Goal: Complete application form: Complete application form

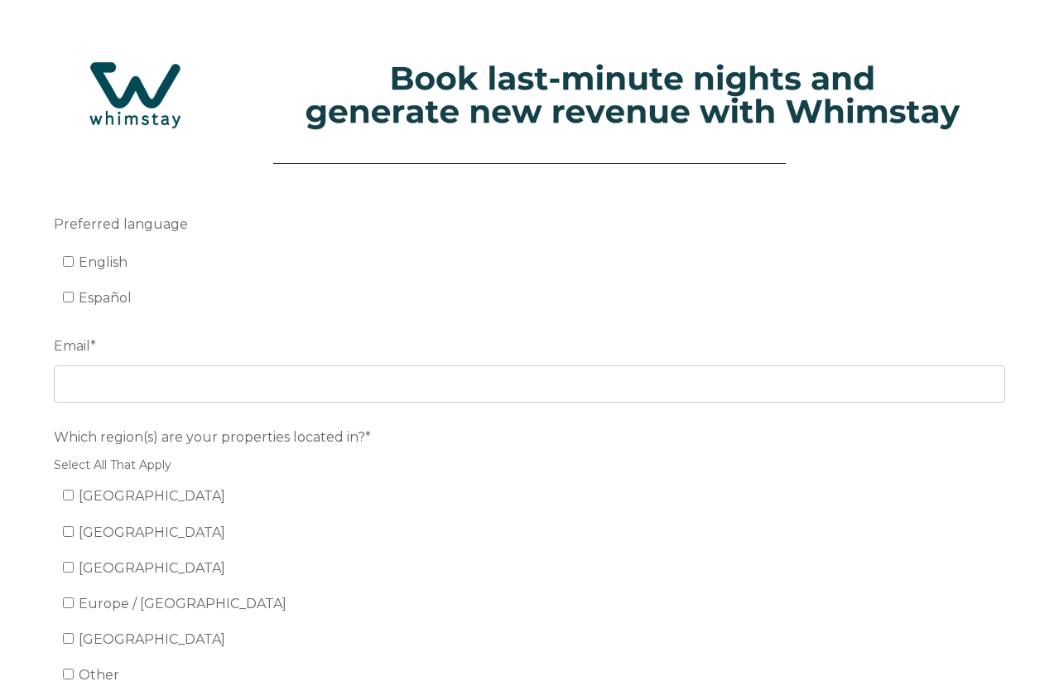
click at [68, 262] on input "English" at bounding box center [68, 261] width 11 height 11
checkbox input "true"
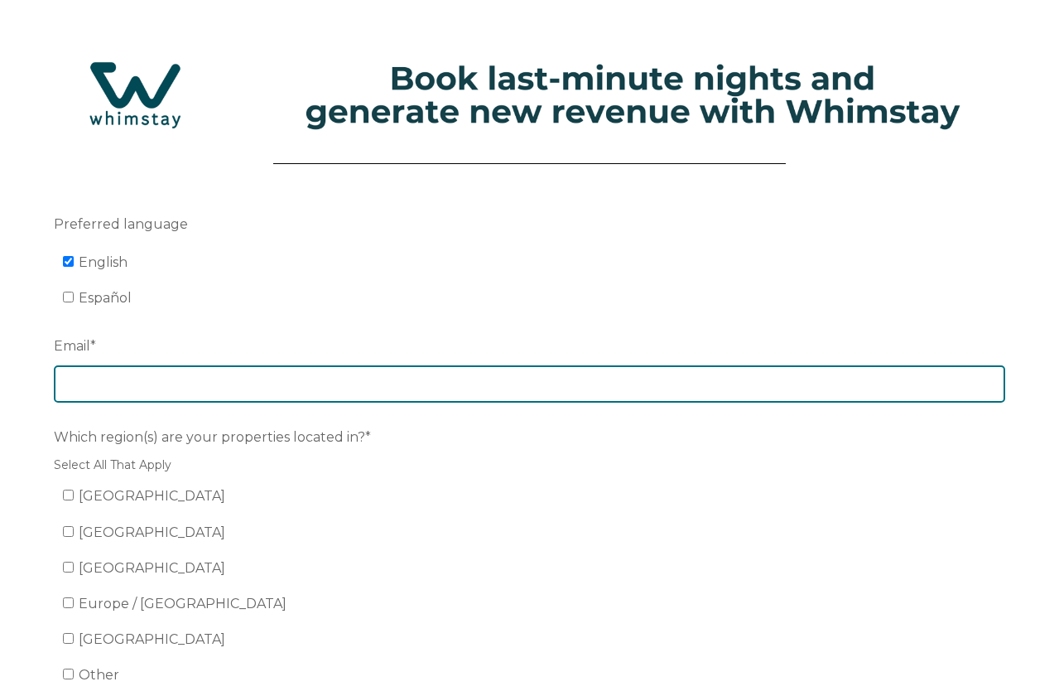
click at [157, 380] on input "Email *" at bounding box center [529, 383] width 951 height 36
type input "[EMAIL_ADDRESS][DOMAIN_NAME]"
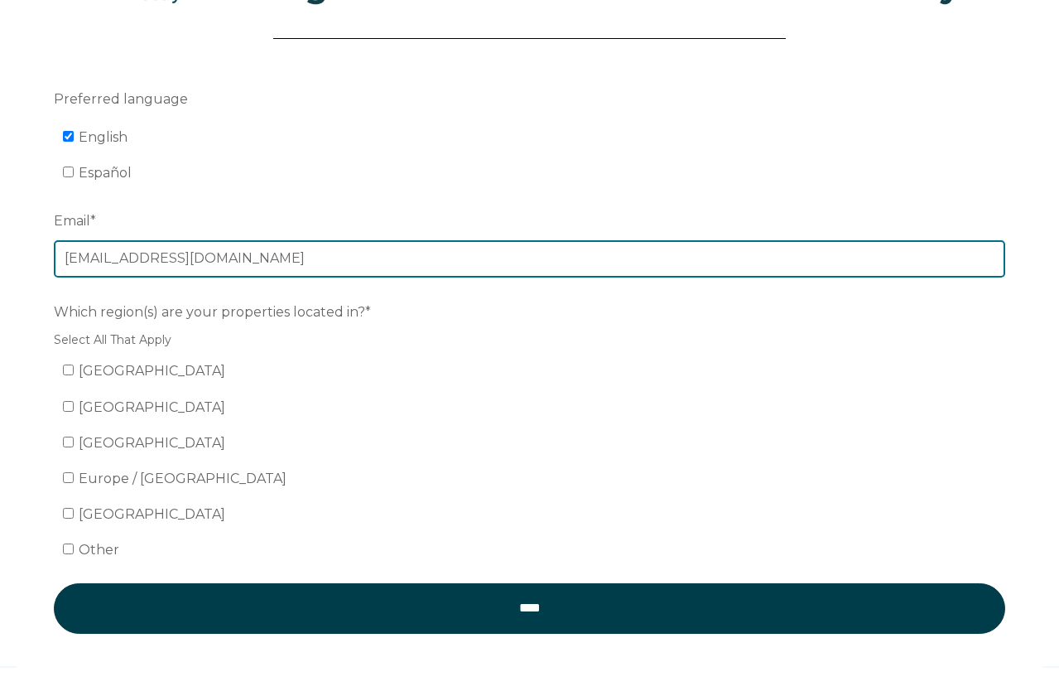
scroll to position [167, 0]
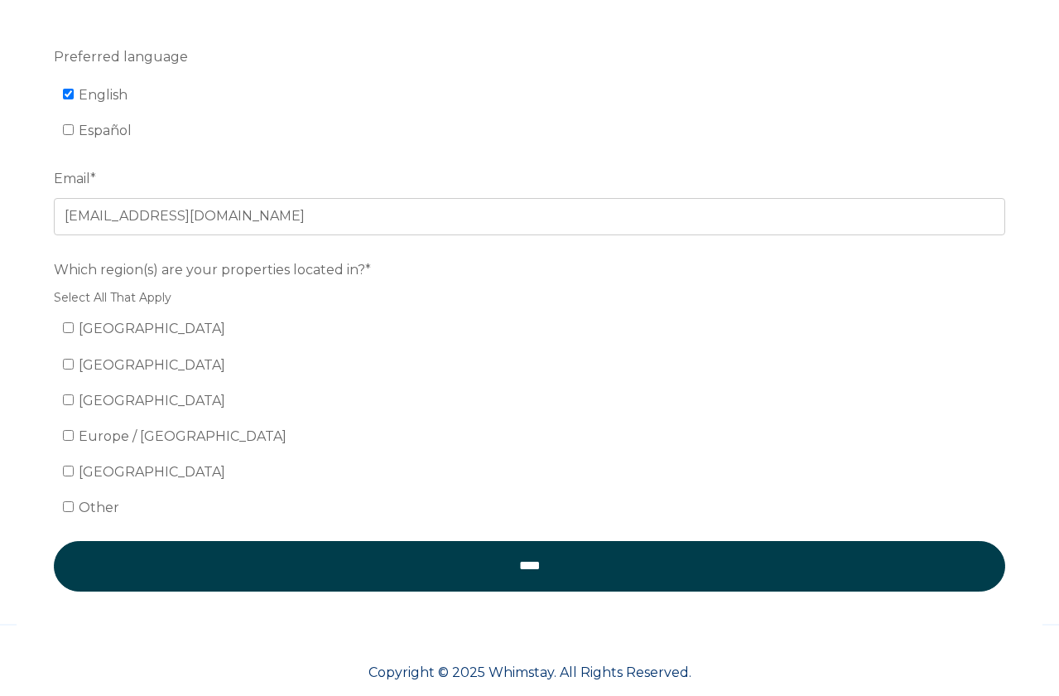
click at [112, 331] on span "[GEOGRAPHIC_DATA]" at bounding box center [152, 328] width 147 height 16
click at [74, 331] on input "[GEOGRAPHIC_DATA]" at bounding box center [68, 327] width 11 height 11
checkbox input "true"
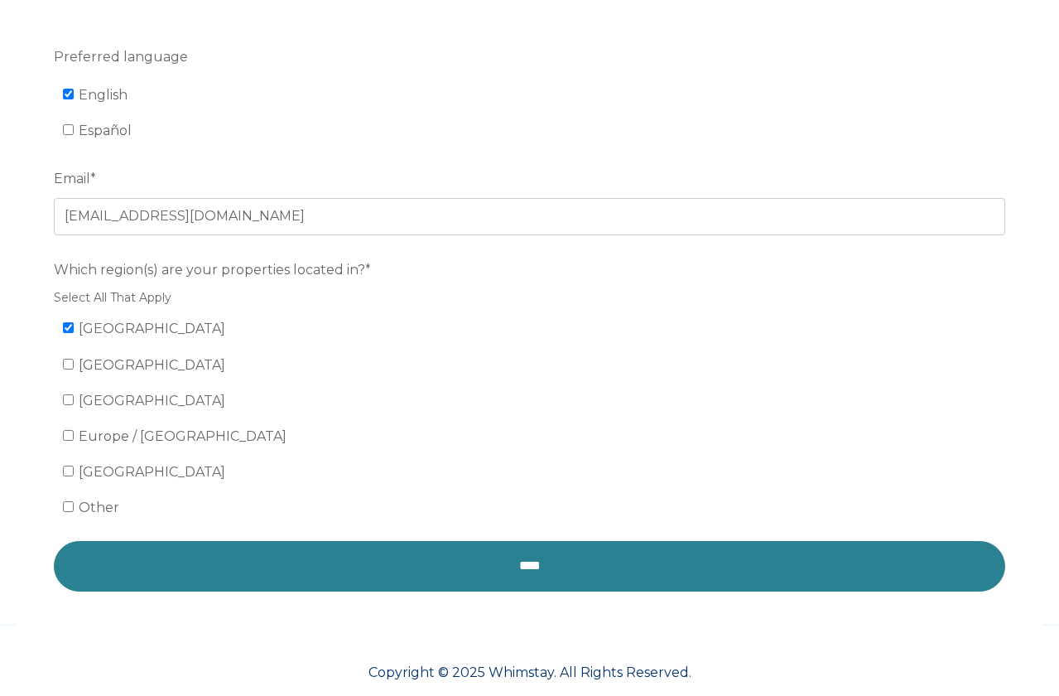
click at [315, 560] on input "****" at bounding box center [529, 566] width 951 height 50
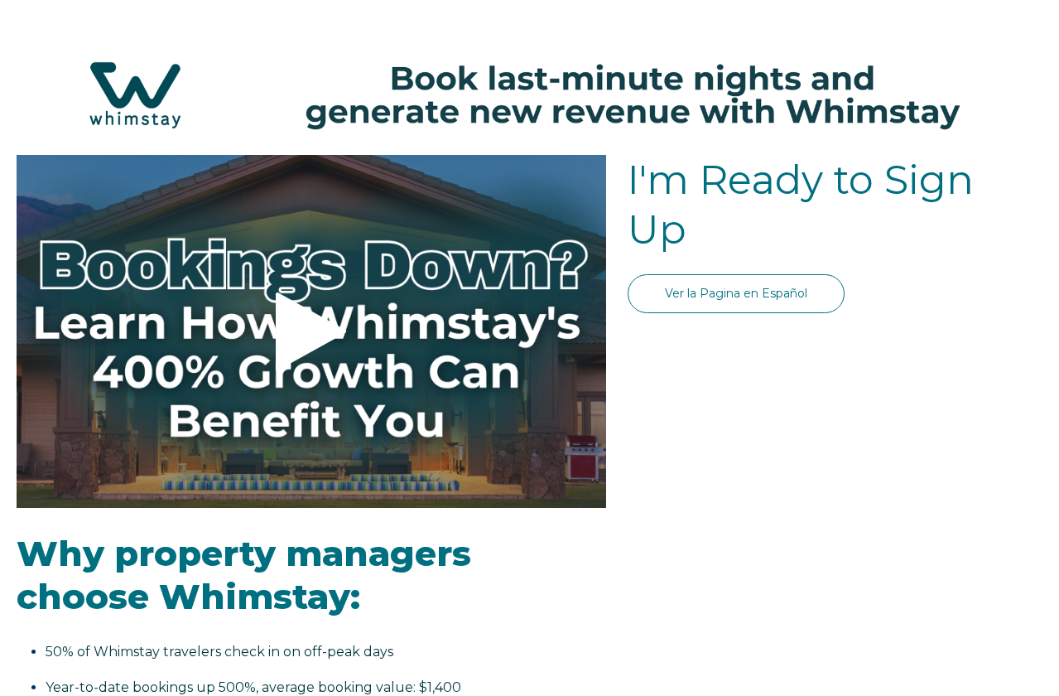
select select "US"
select select "Standard"
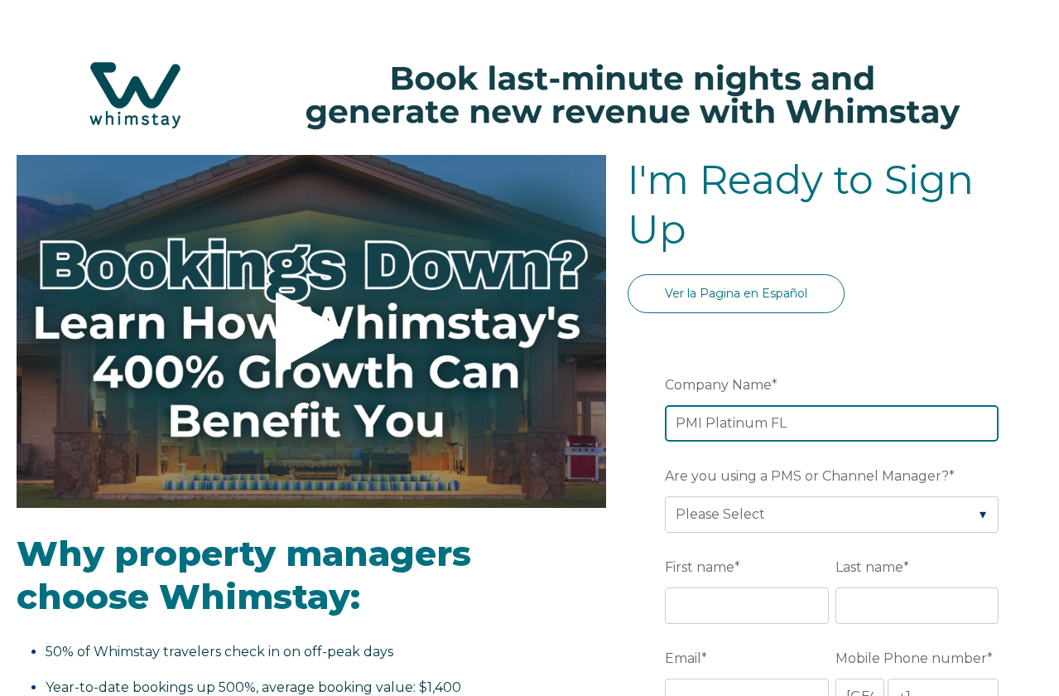
type input "PMI Platinum FL"
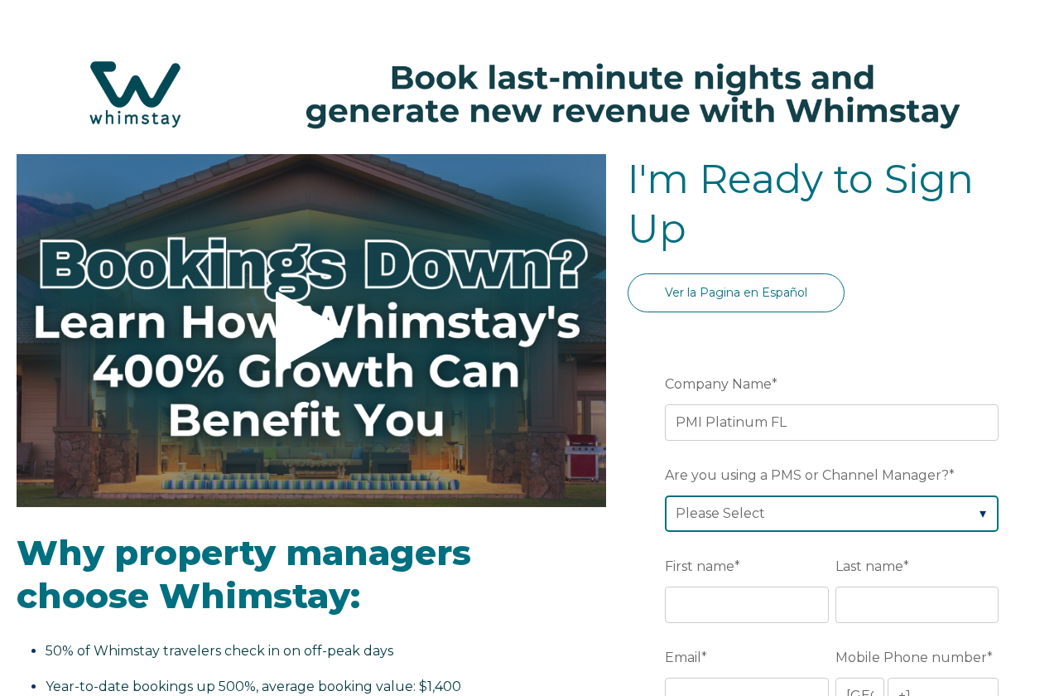
scroll to position [100, 0]
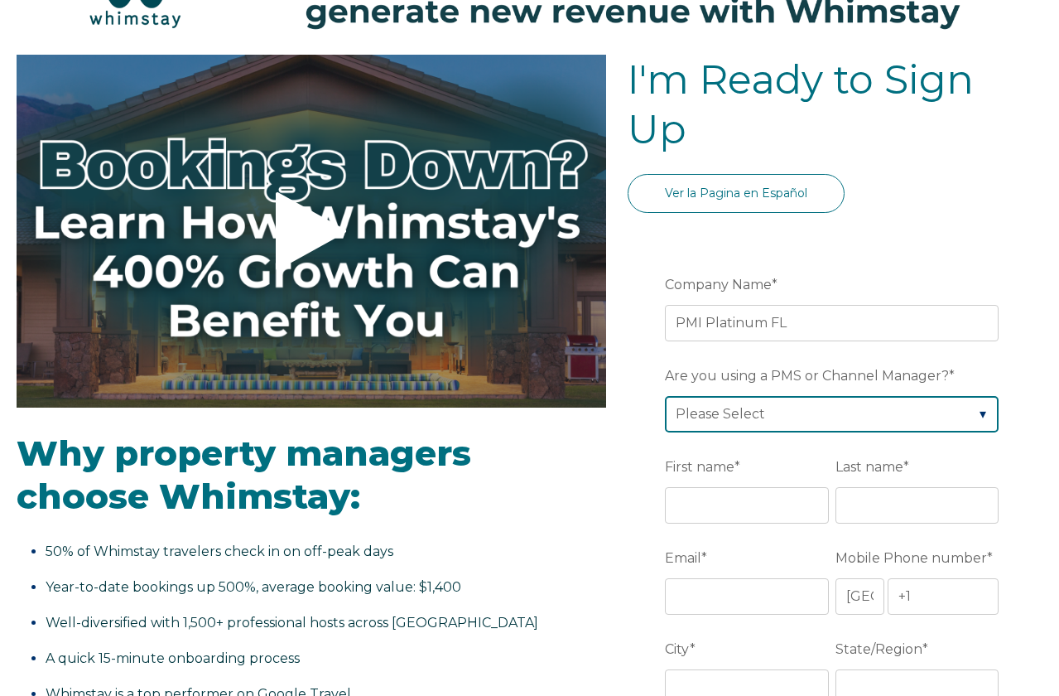
select select "Guesty"
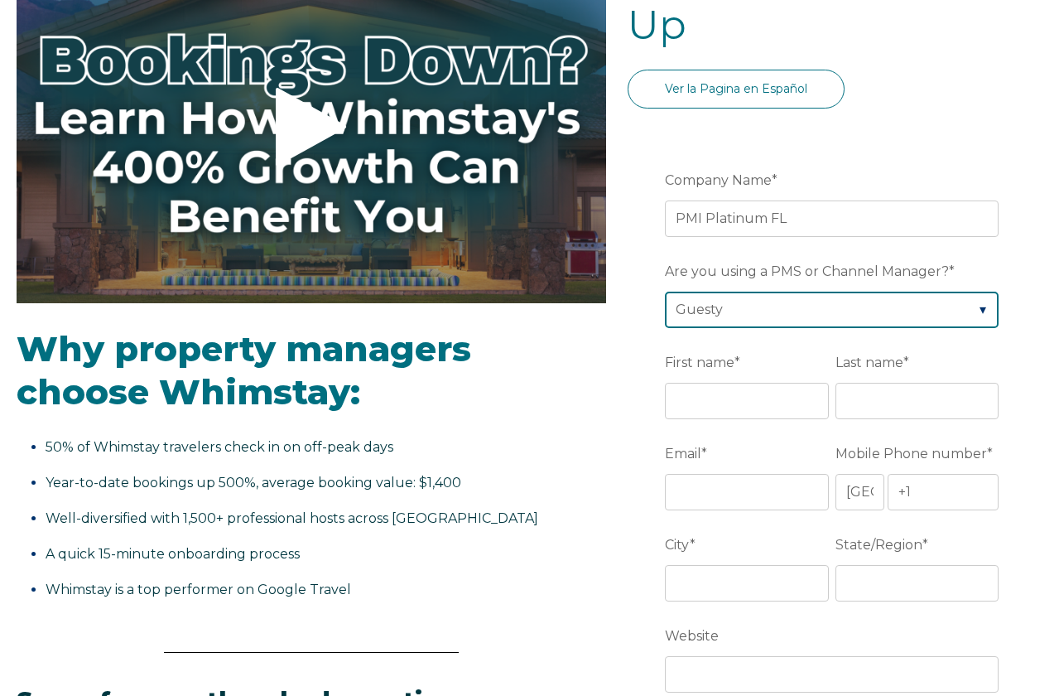
scroll to position [233, 0]
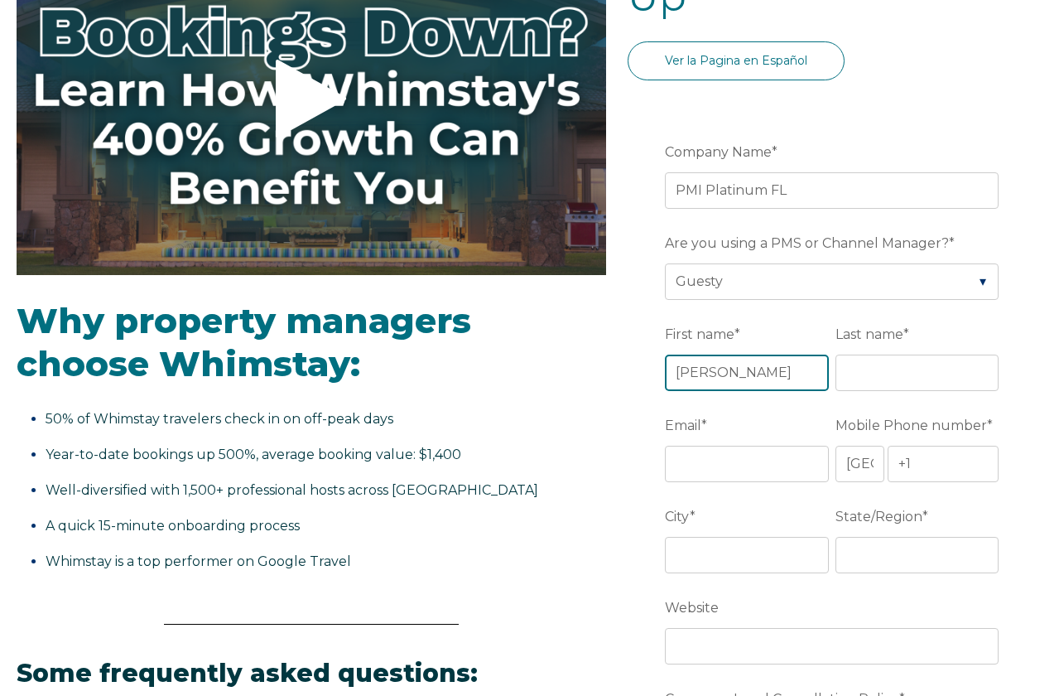
type input "Manpreet"
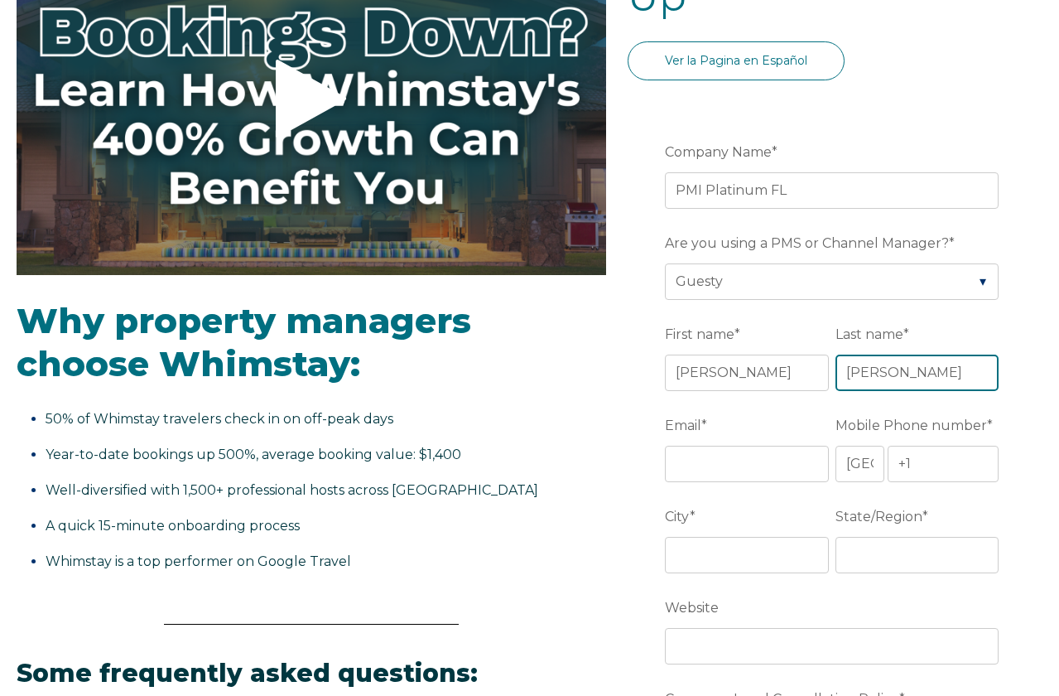
type input "Kang"
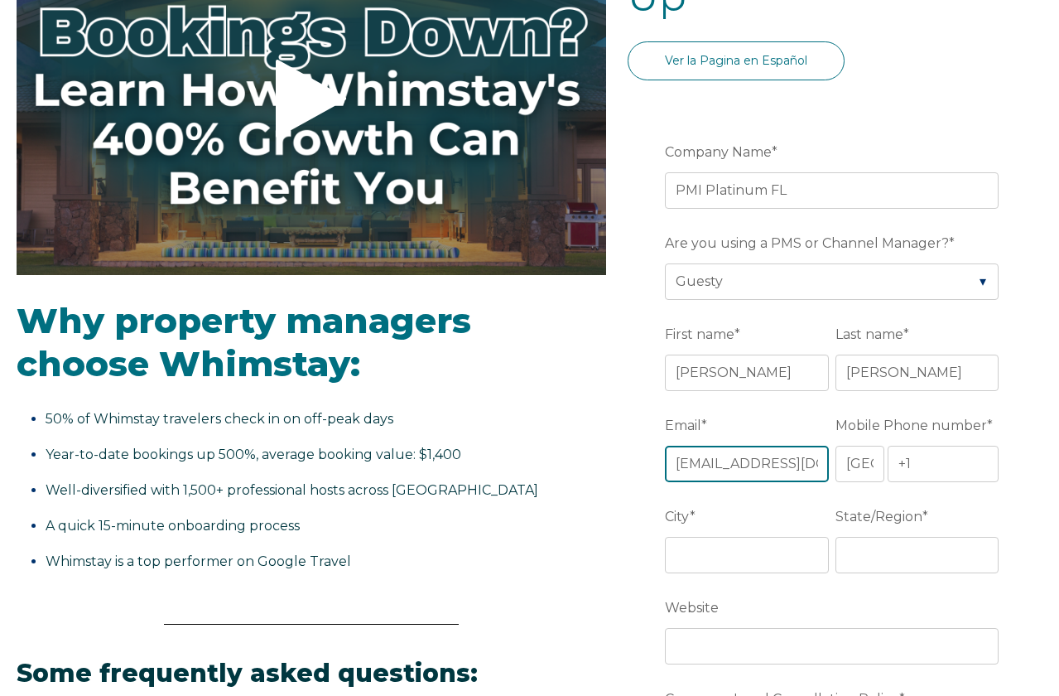
type input "[EMAIL_ADDRESS][DOMAIN_NAME]"
type input "+1 4074993725"
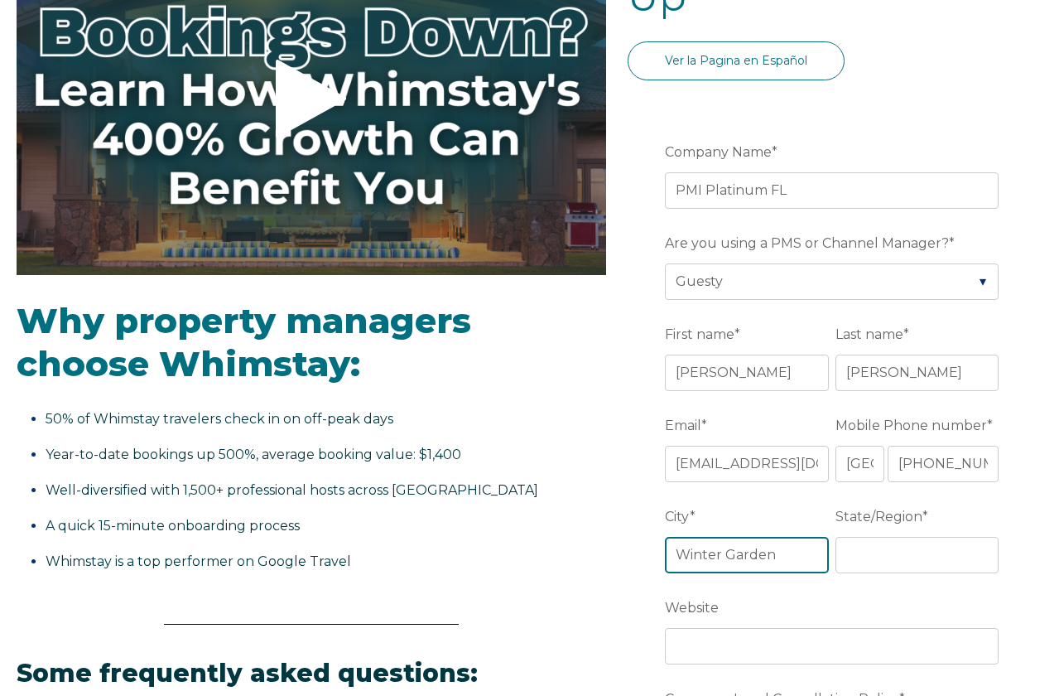
type input "Winter Garden"
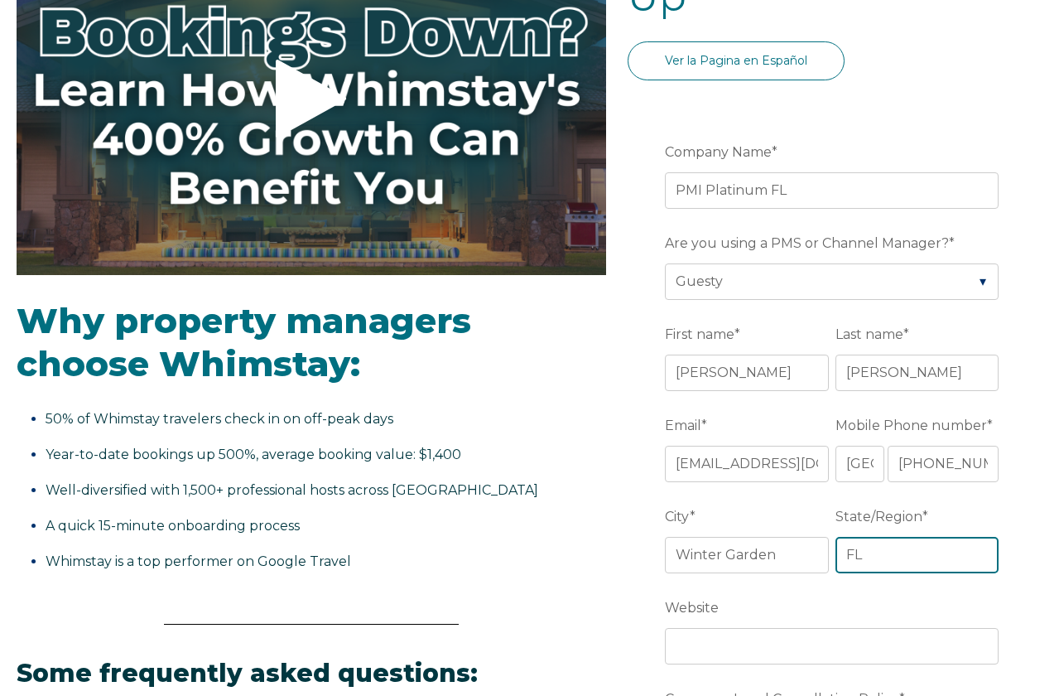
type input "FL"
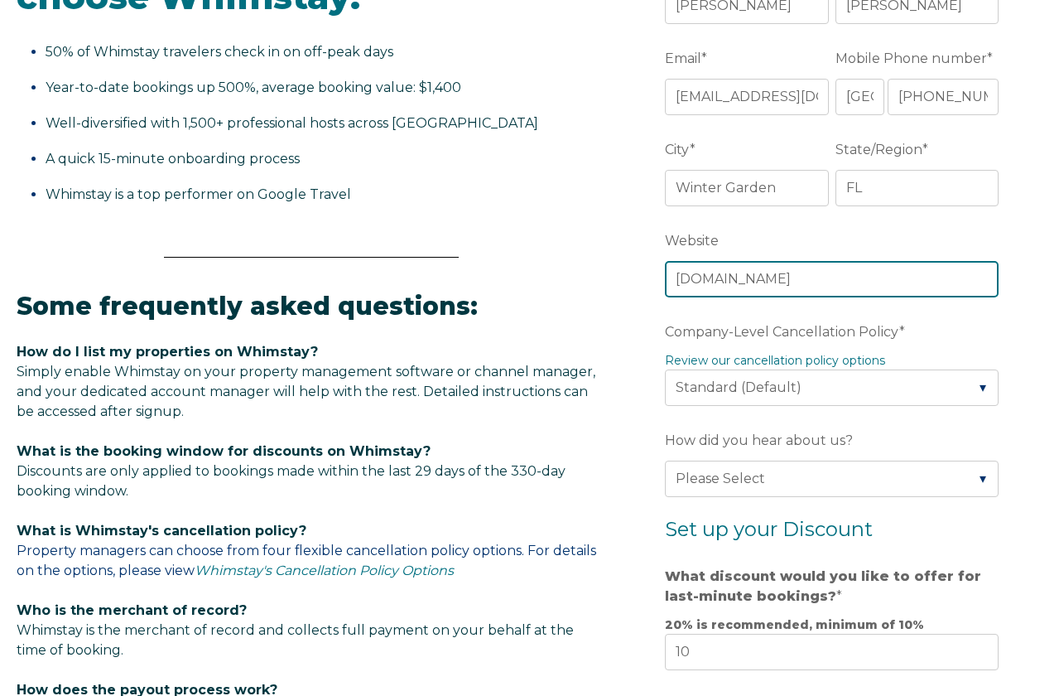
scroll to position [600, 0]
type input "www.pmiplatinumfl.com"
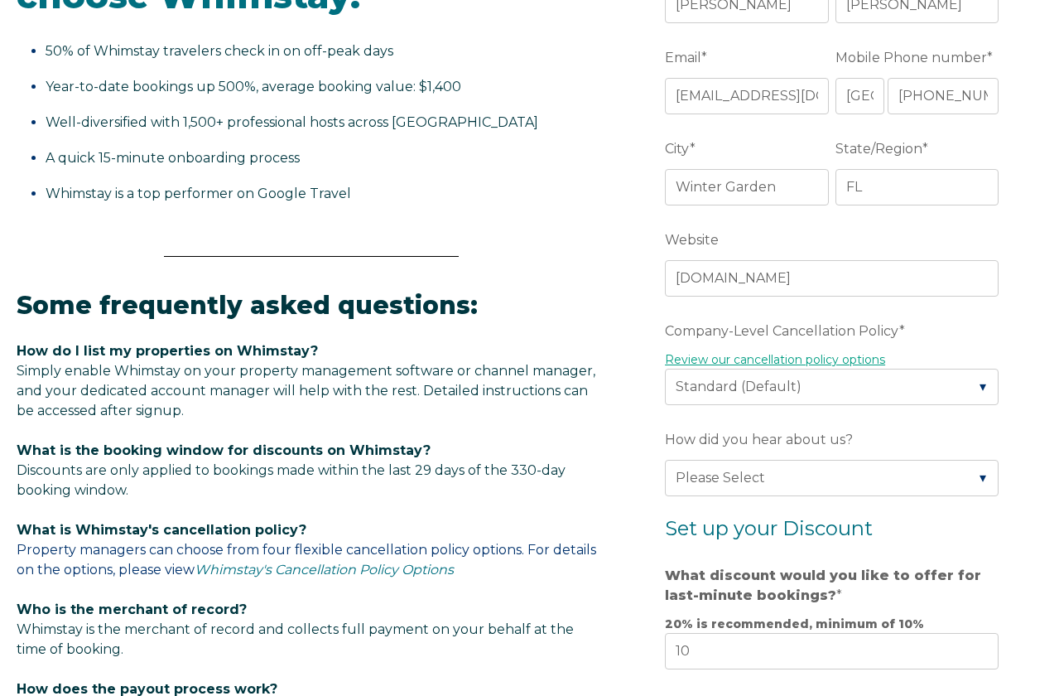
click at [852, 359] on link "Review our cancellation policy options" at bounding box center [775, 359] width 220 height 15
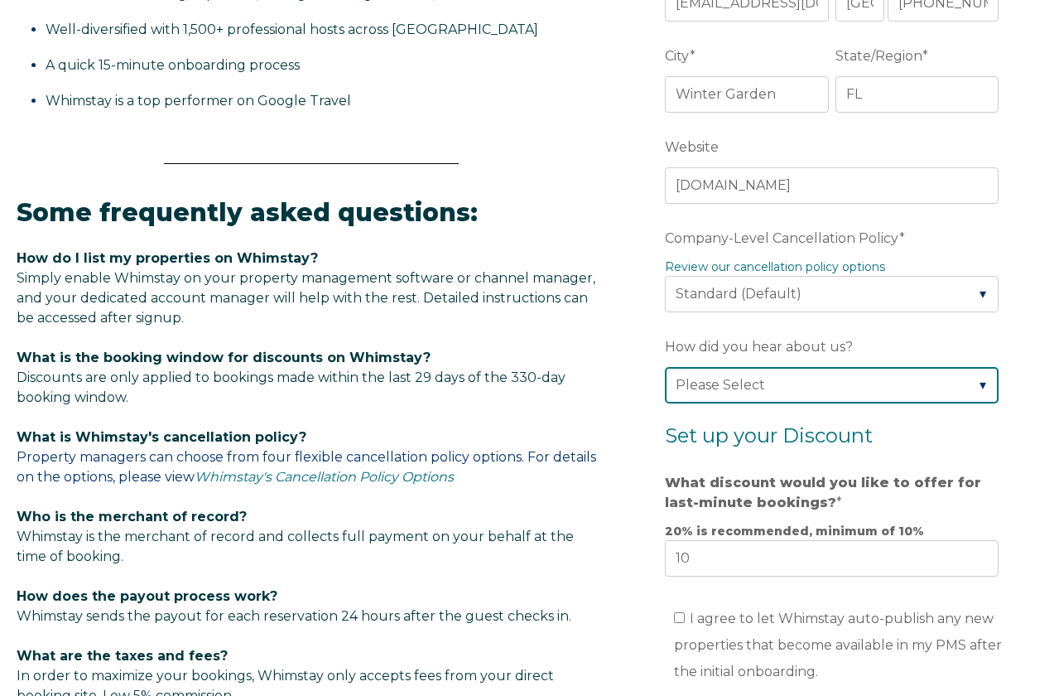
select select "Whimstay Sales"
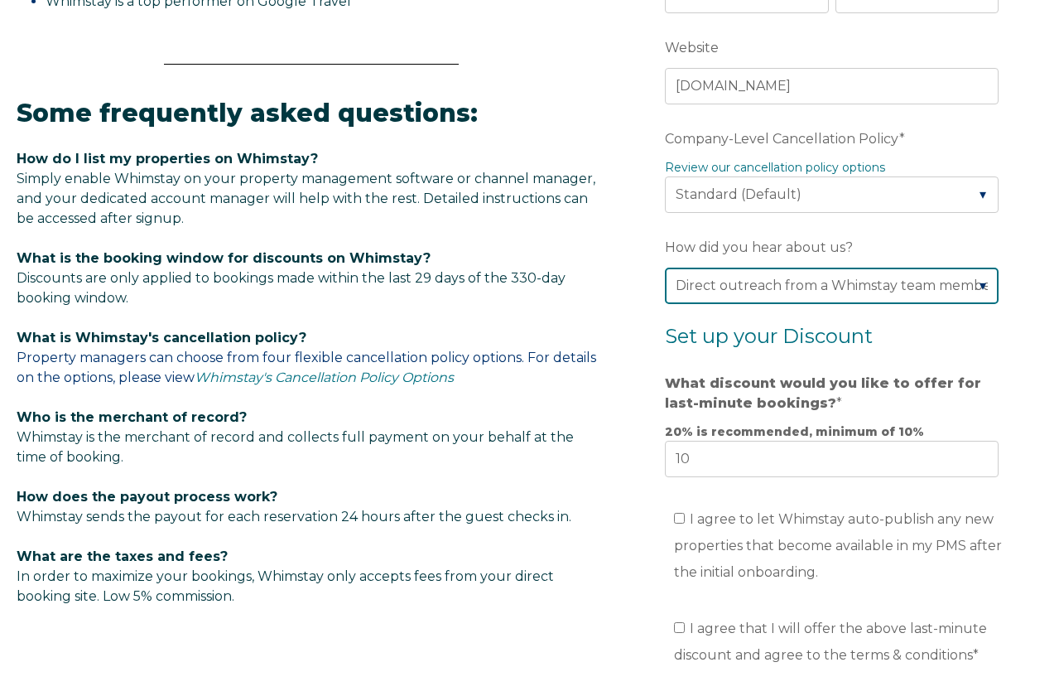
scroll to position [928, 0]
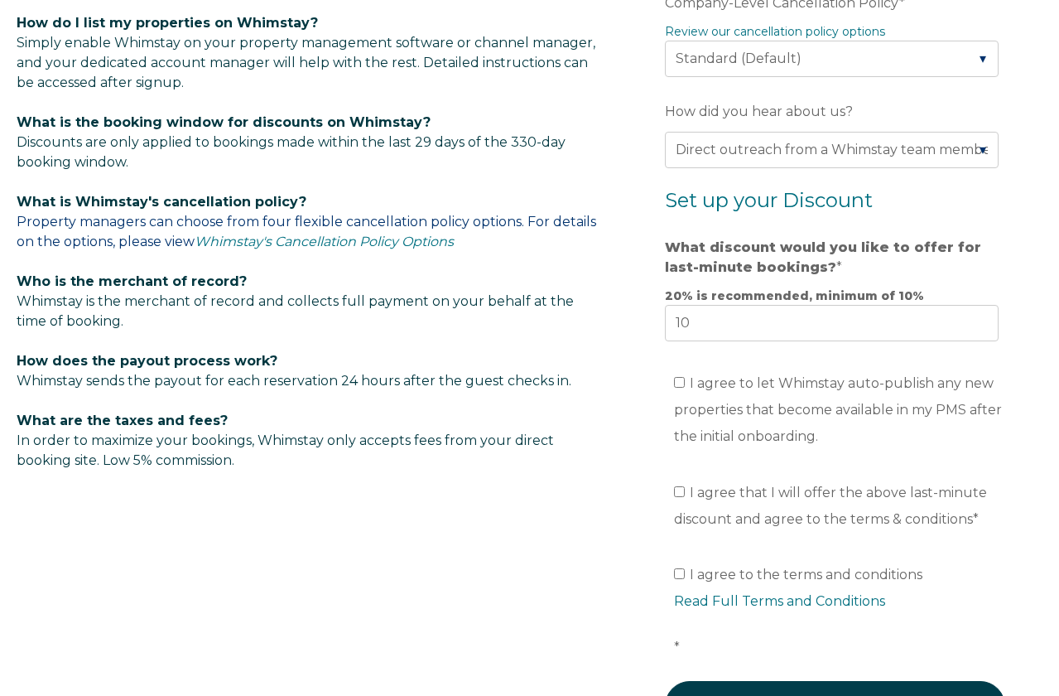
click at [681, 491] on input "I agree that I will offer the above last-minute discount and agree to the terms…" at bounding box center [679, 491] width 11 height 11
checkbox input "true"
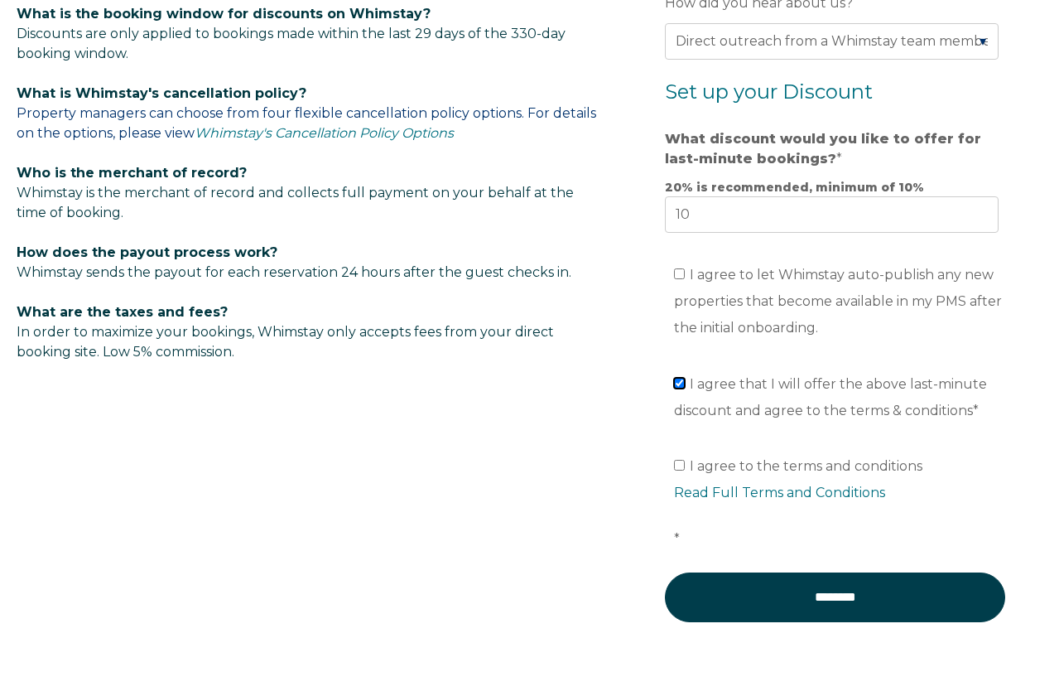
scroll to position [1065, 0]
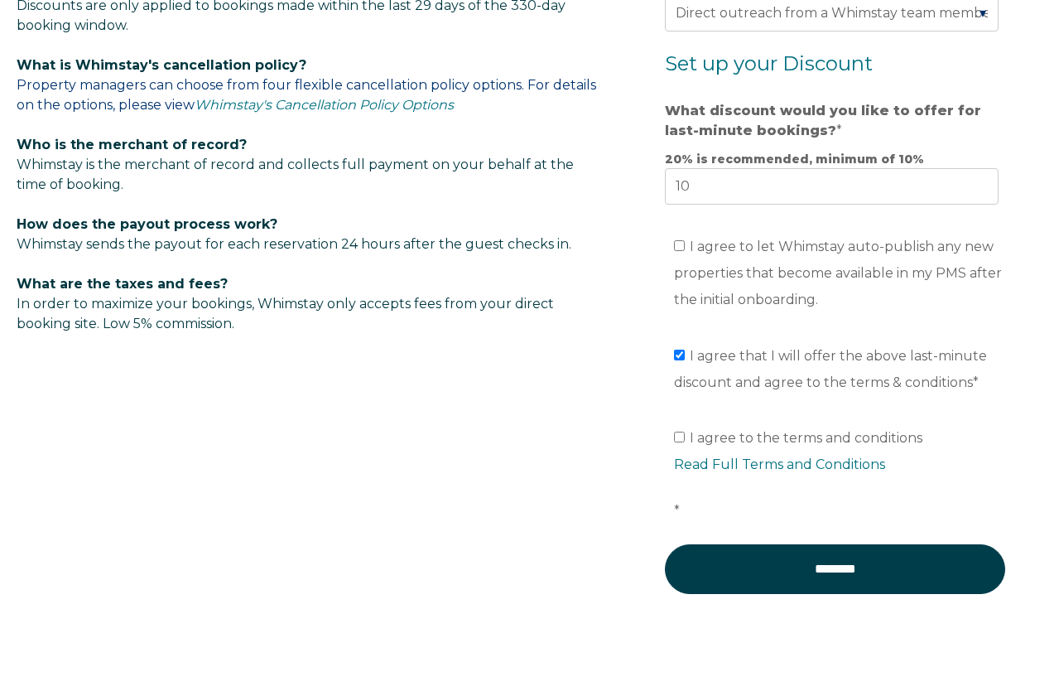
click at [682, 441] on input "I agree to the terms and conditions Read Full Terms and Conditions *" at bounding box center [679, 436] width 11 height 11
checkbox input "true"
click at [679, 251] on input "I agree to let Whimstay auto-publish any new properties that become available i…" at bounding box center [679, 245] width 11 height 11
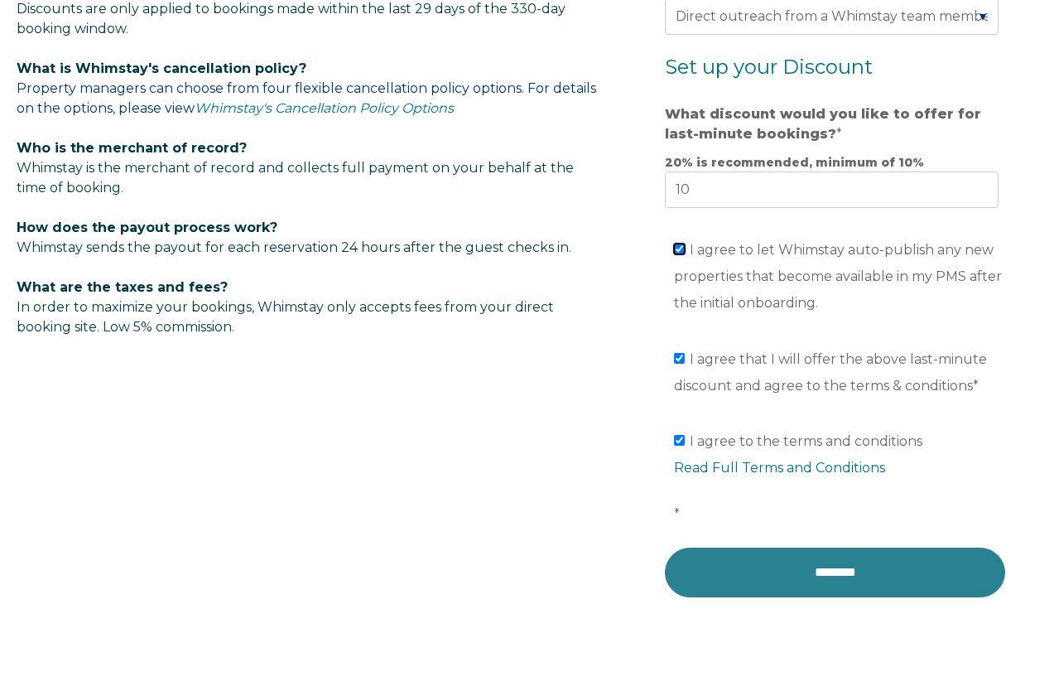
scroll to position [1043, 0]
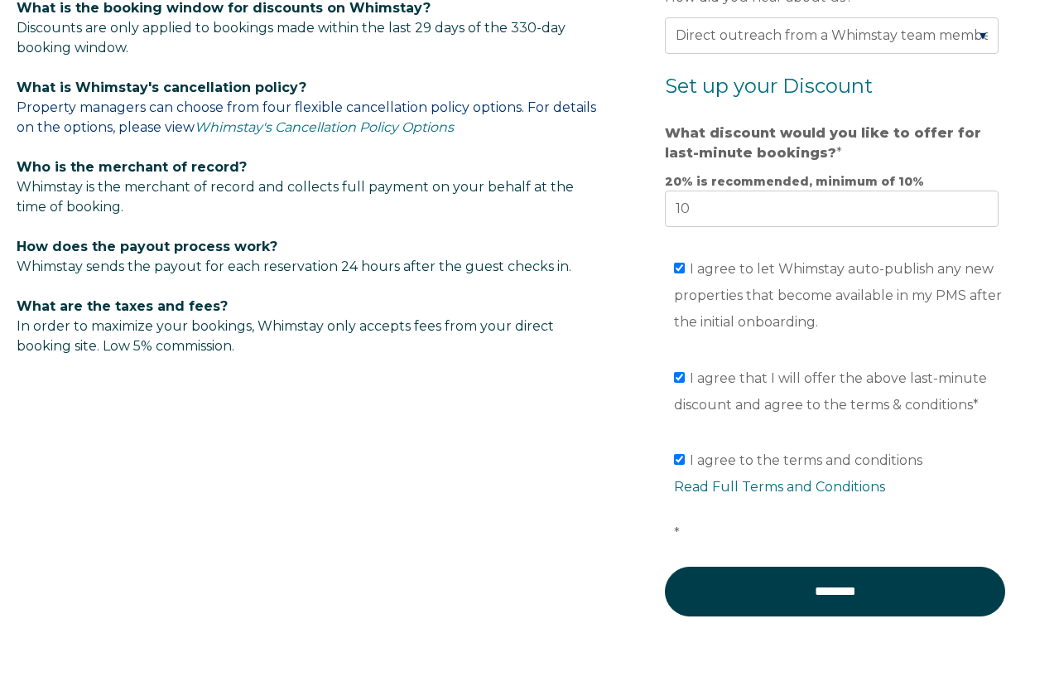
click at [679, 273] on input "I agree to let Whimstay auto-publish any new properties that become available i…" at bounding box center [679, 267] width 11 height 11
checkbox input "false"
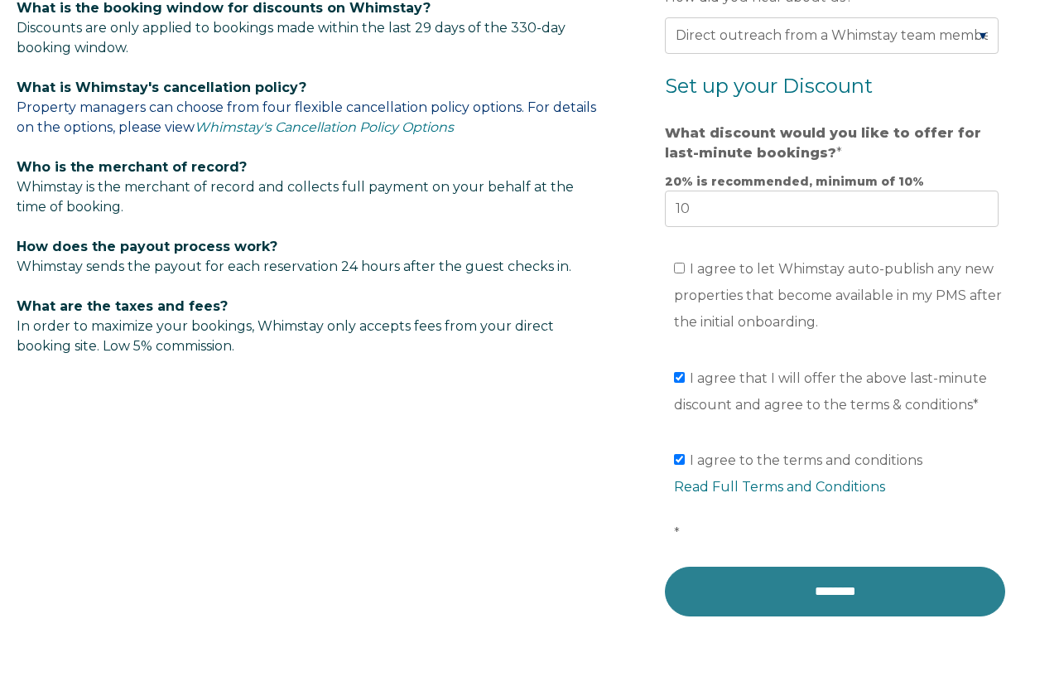
click at [856, 595] on input "********" at bounding box center [835, 591] width 340 height 50
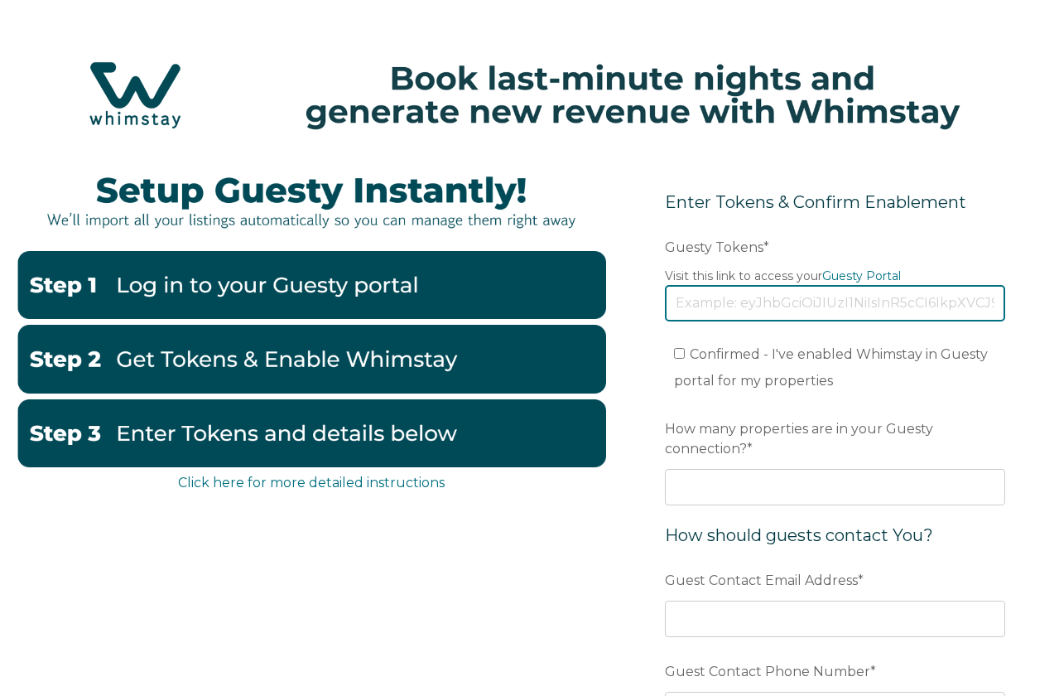
click at [781, 307] on input "Guesty Tokens *" at bounding box center [835, 303] width 340 height 36
paste input "eyJhbGciOiJIUzI1NiIsInR5cCI6IkpXVCJ9.eyJ0b2tlbklkIjoiNjg5ZmE3MTdmZDlhM2RkZTE4ZW…"
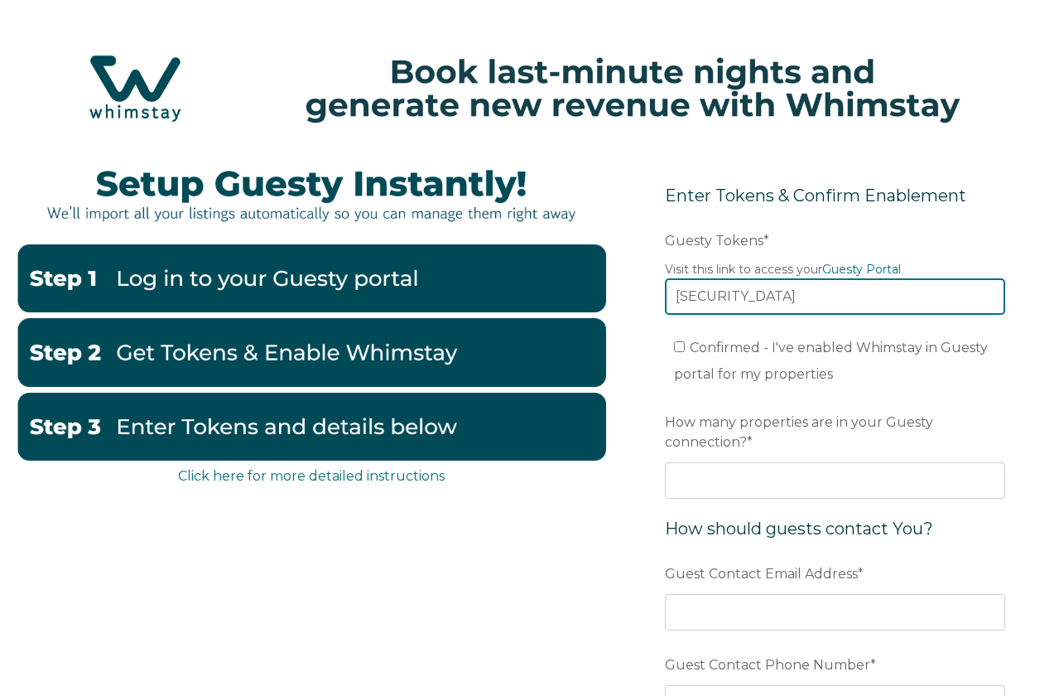
scroll to position [66, 0]
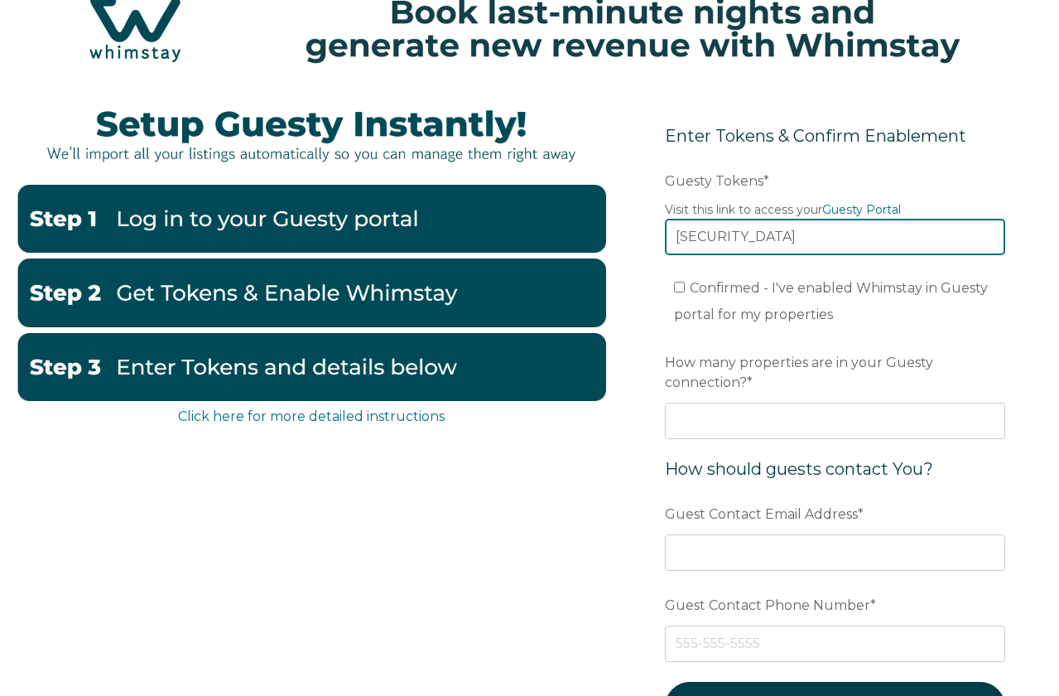
type input "eyJhbGciOiJIUzI1NiIsInR5cCI6IkpXVCJ9.eyJ0b2tlbklkIjoiNjg5ZmE3MTdmZDlhM2RkZTE4ZW…"
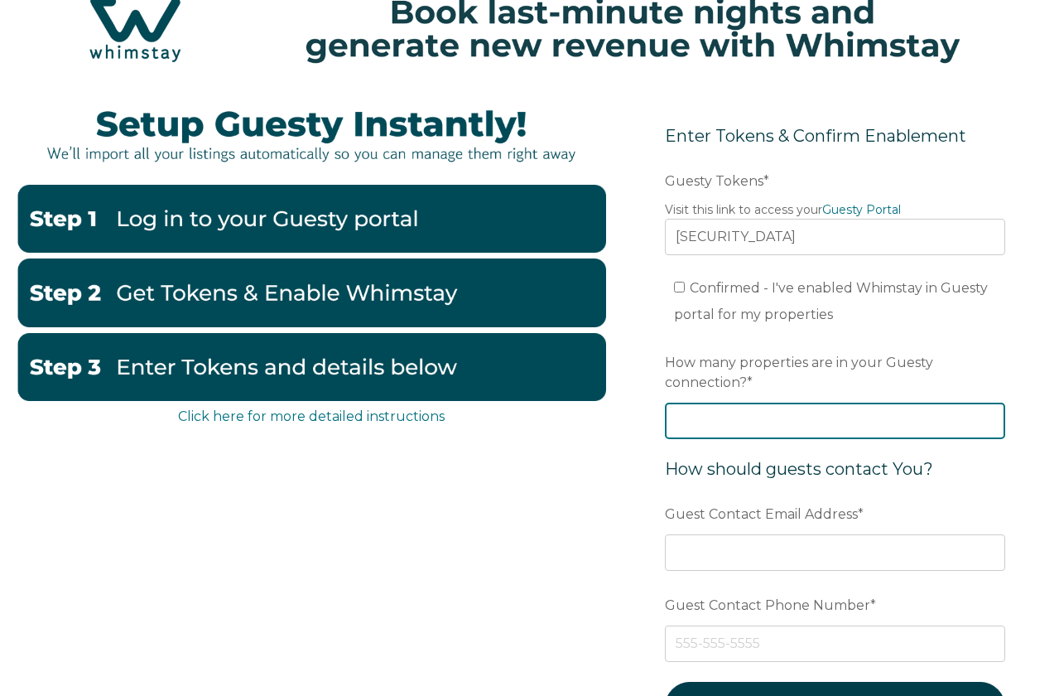
click at [792, 421] on input "How many properties are in your Guesty connection? *" at bounding box center [835, 420] width 340 height 36
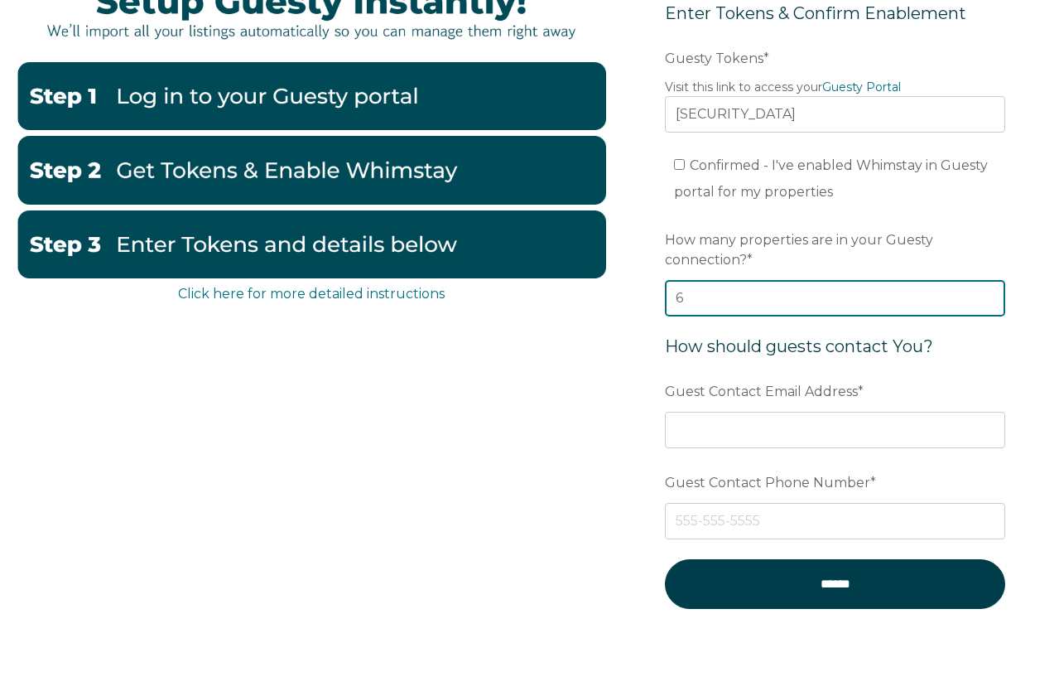
scroll to position [190, 0]
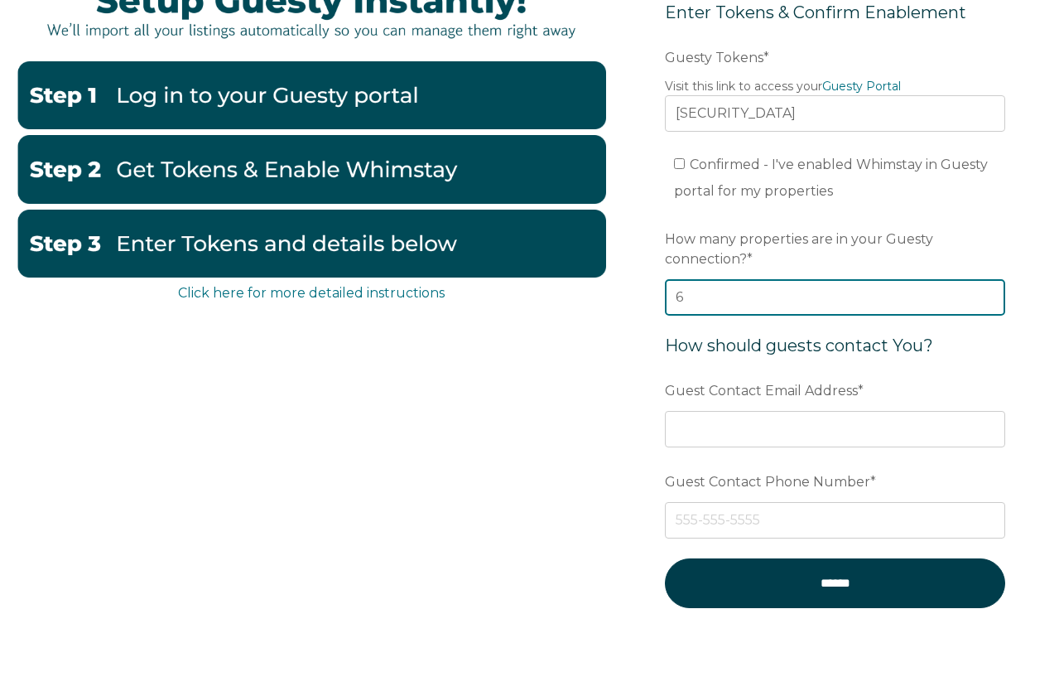
type input "6"
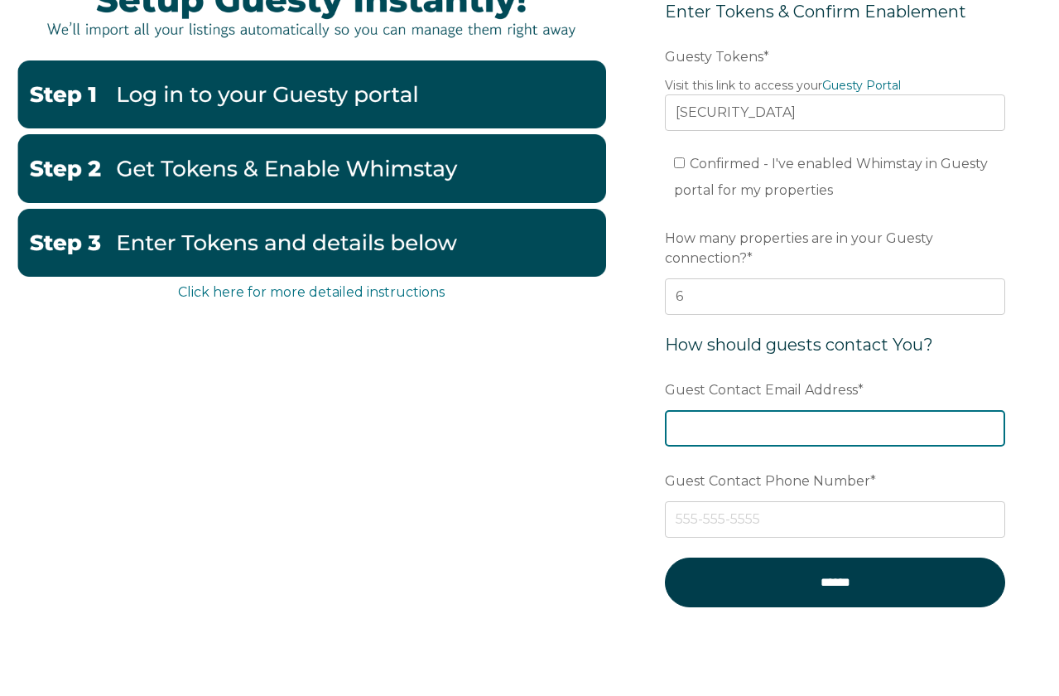
scroll to position [190, 0]
type input "[EMAIL_ADDRESS][DOMAIN_NAME]"
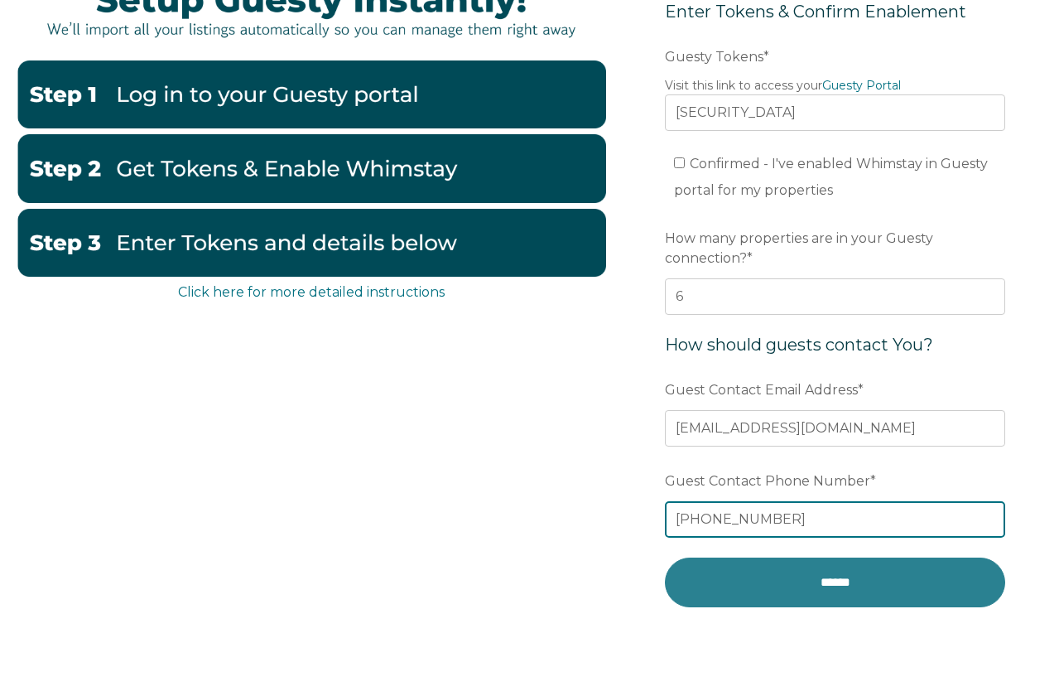
type input "407-499-3725"
click at [869, 584] on input "******" at bounding box center [835, 581] width 340 height 49
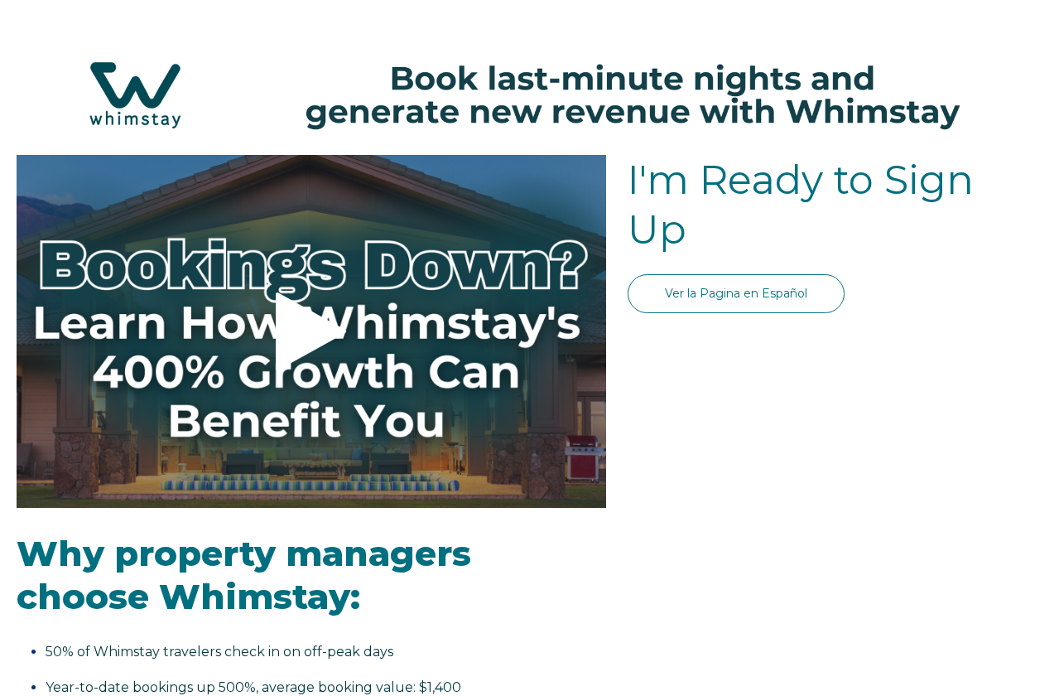
select select "US"
select select "Standard"
